Goal: Contribute content: Add original content to the website for others to see

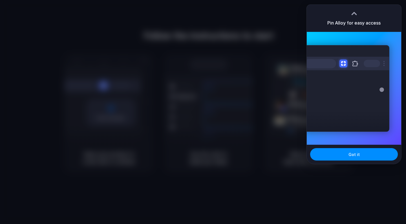
click at [336, 69] on div at bounding box center [347, 64] width 85 height 14
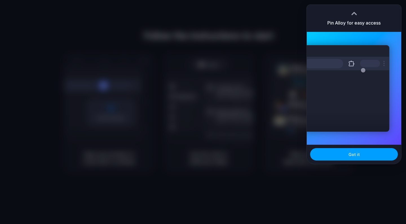
click at [347, 153] on button "Got it" at bounding box center [354, 154] width 88 height 12
